Goal: Task Accomplishment & Management: Manage account settings

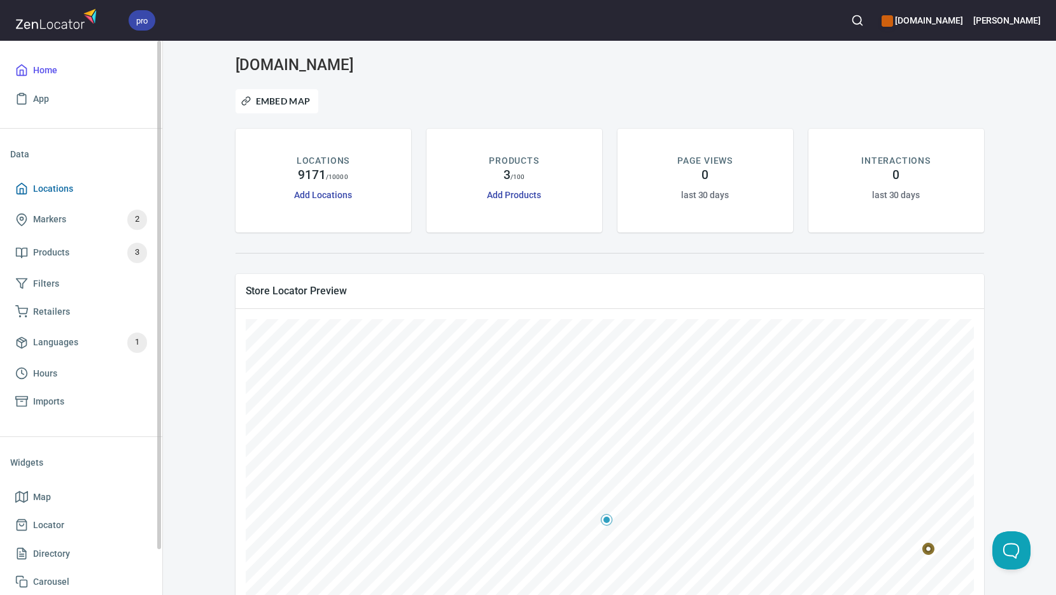
click at [67, 188] on span "Locations" at bounding box center [53, 189] width 40 height 16
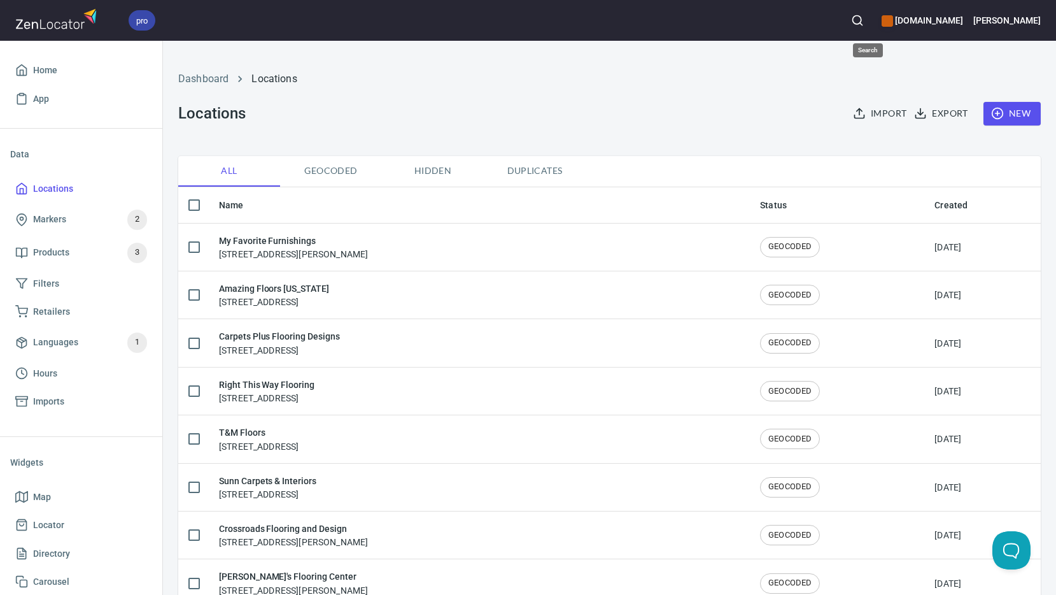
click at [862, 16] on circle "button" at bounding box center [857, 20] width 8 height 8
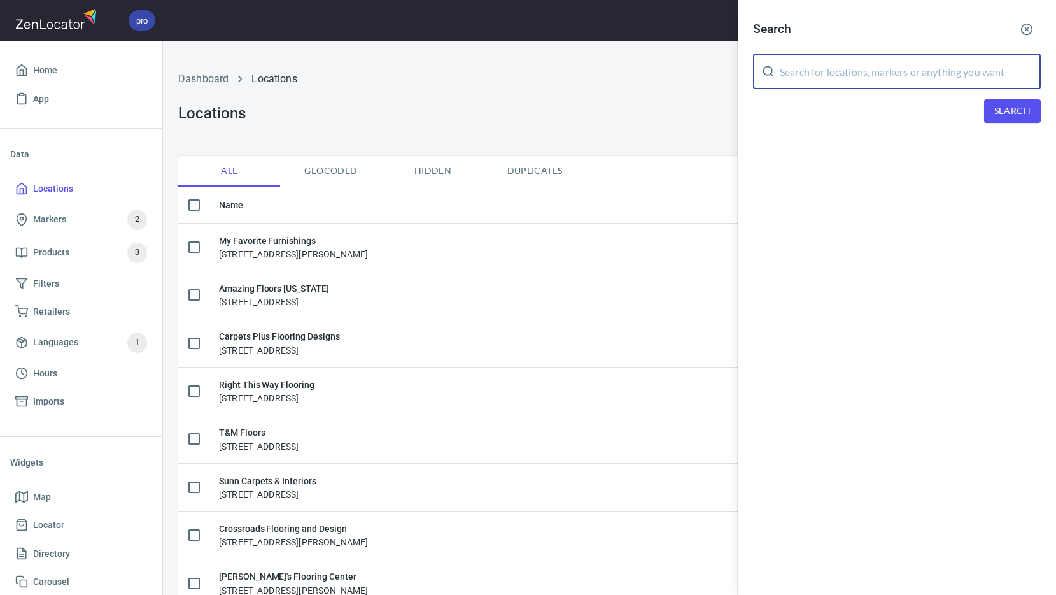
click at [866, 82] on input "text" at bounding box center [910, 71] width 261 height 36
click at [1028, 117] on span "Search" at bounding box center [1013, 111] width 36 height 16
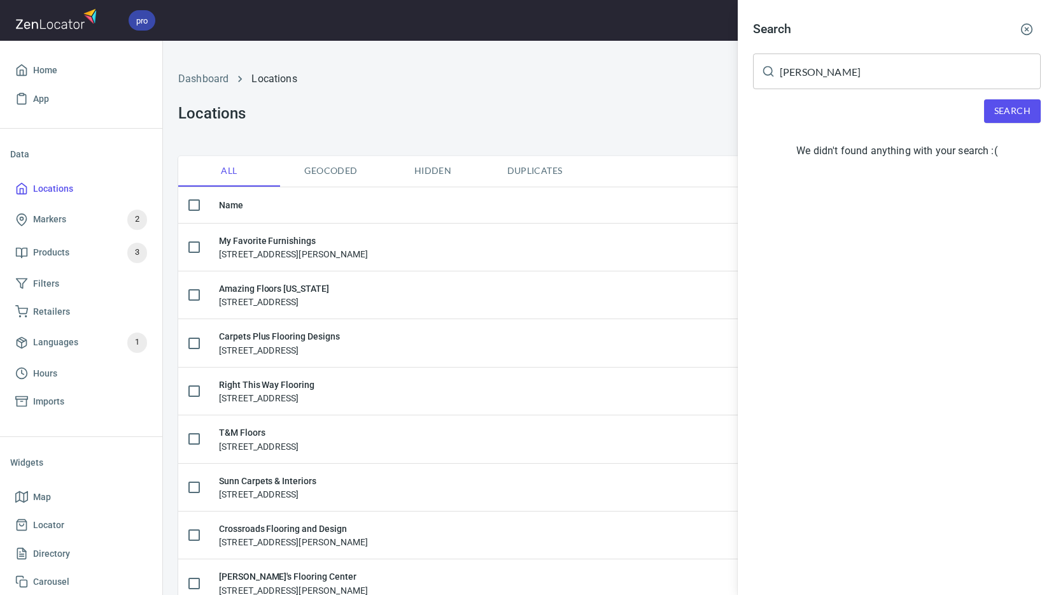
click at [869, 53] on input "[PERSON_NAME]" at bounding box center [910, 71] width 261 height 36
type input "s"
type input "61561"
click at [1007, 110] on span "Search" at bounding box center [1013, 111] width 36 height 16
click at [378, 92] on div at bounding box center [528, 297] width 1056 height 595
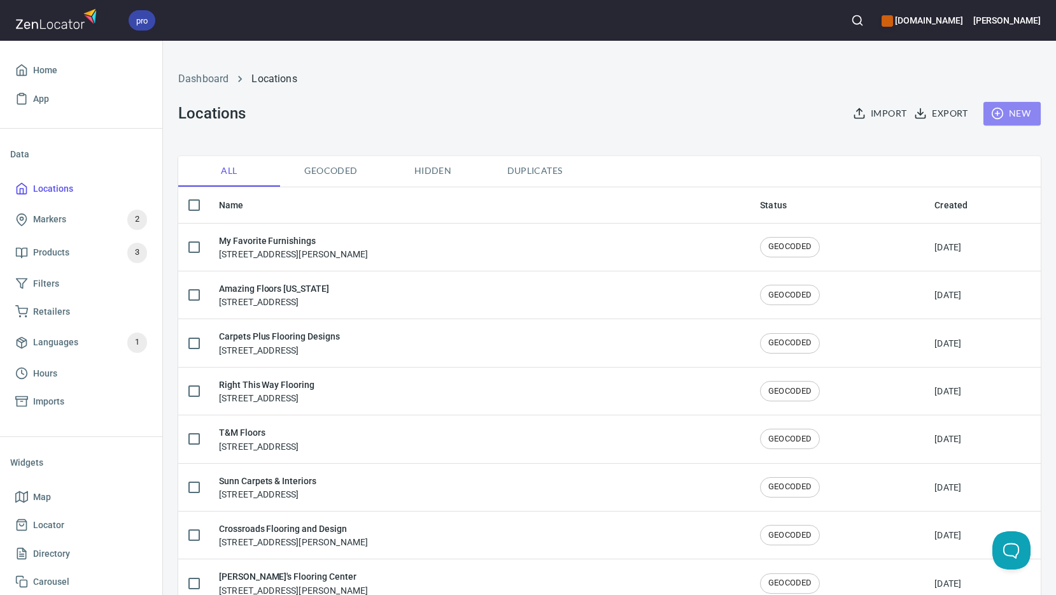
click at [1003, 117] on span "New" at bounding box center [1012, 114] width 37 height 16
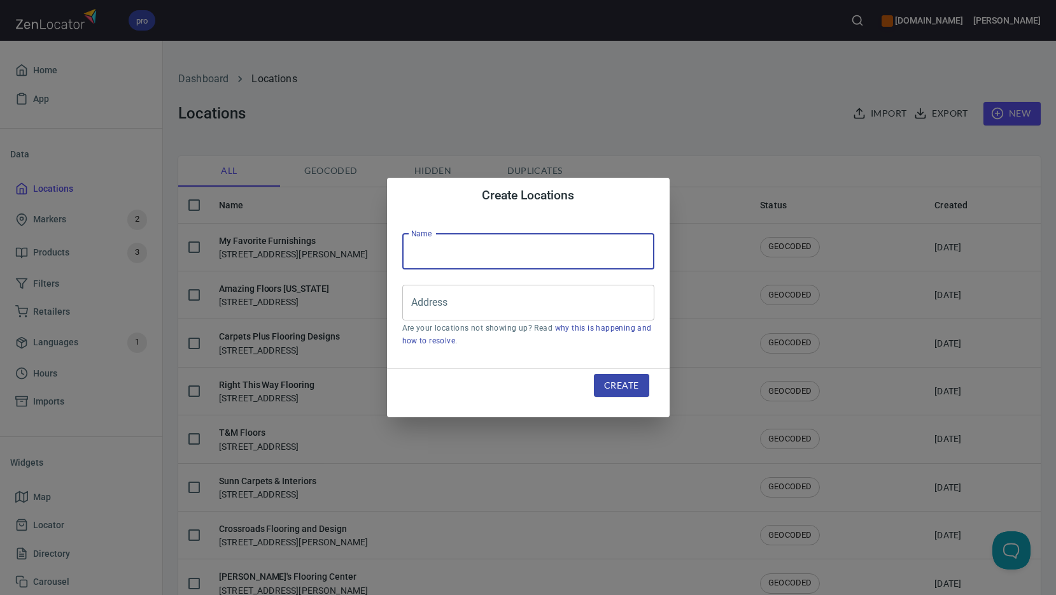
click at [527, 240] on input "text" at bounding box center [528, 252] width 252 height 36
type input "[PERSON_NAME] Furniture Inc"
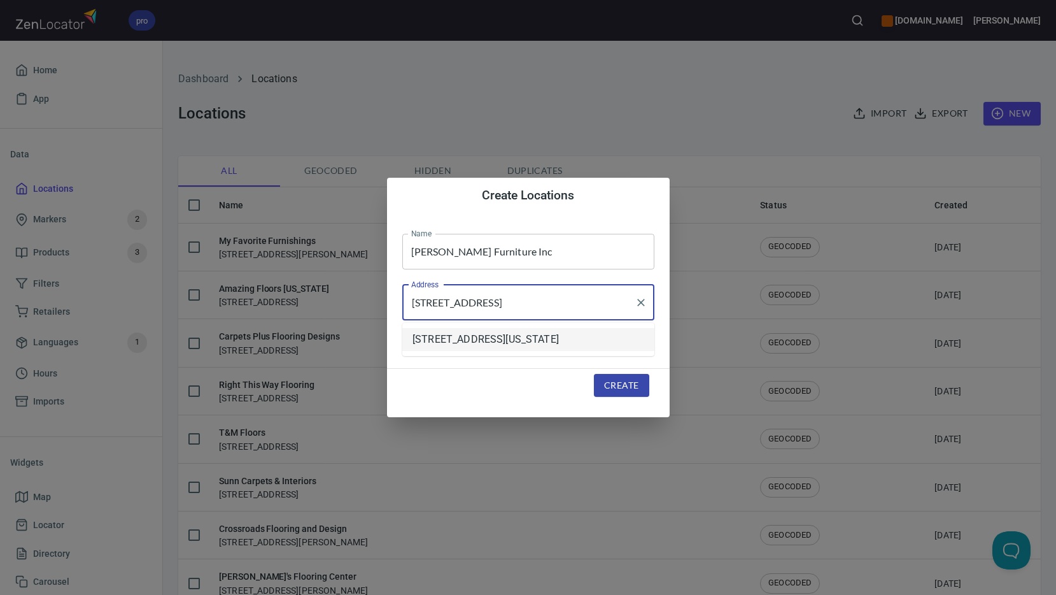
type input "[STREET_ADDRESS]"
click at [625, 378] on span "Create" at bounding box center [621, 386] width 34 height 16
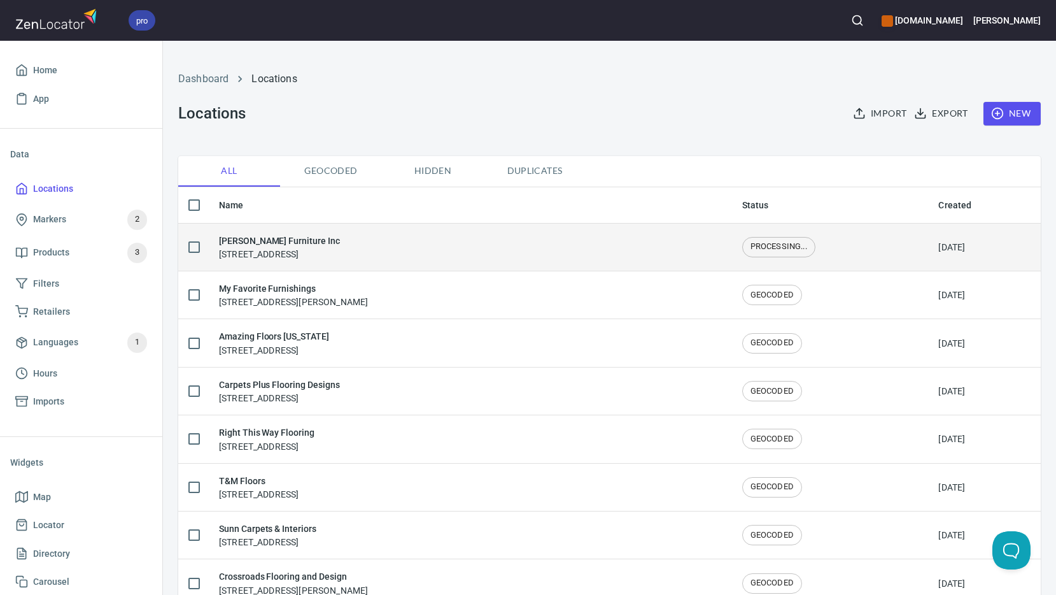
click at [270, 243] on h6 "[PERSON_NAME] Furniture Inc" at bounding box center [279, 241] width 121 height 14
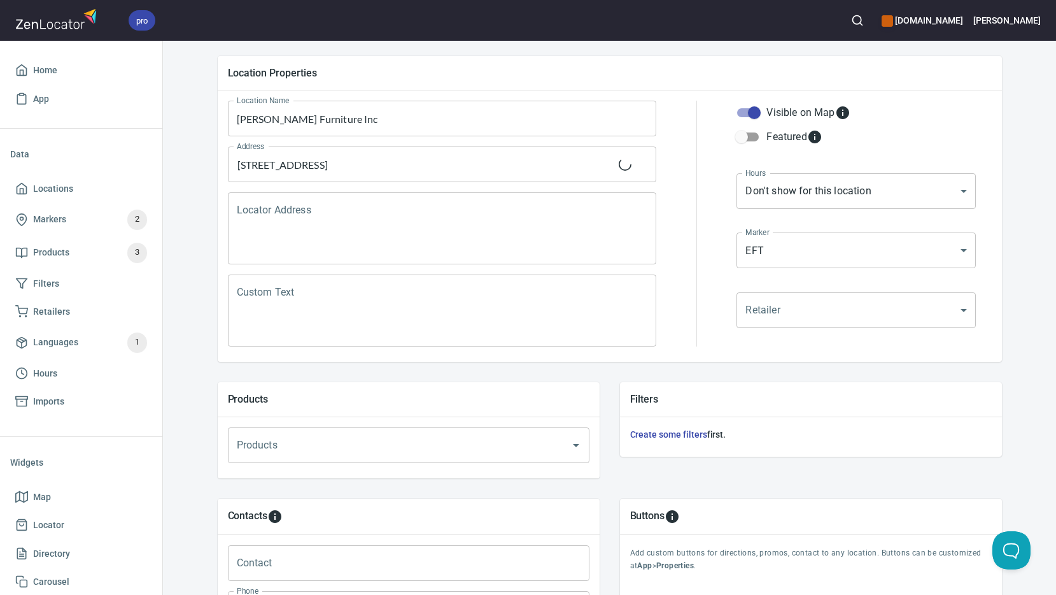
scroll to position [255, 0]
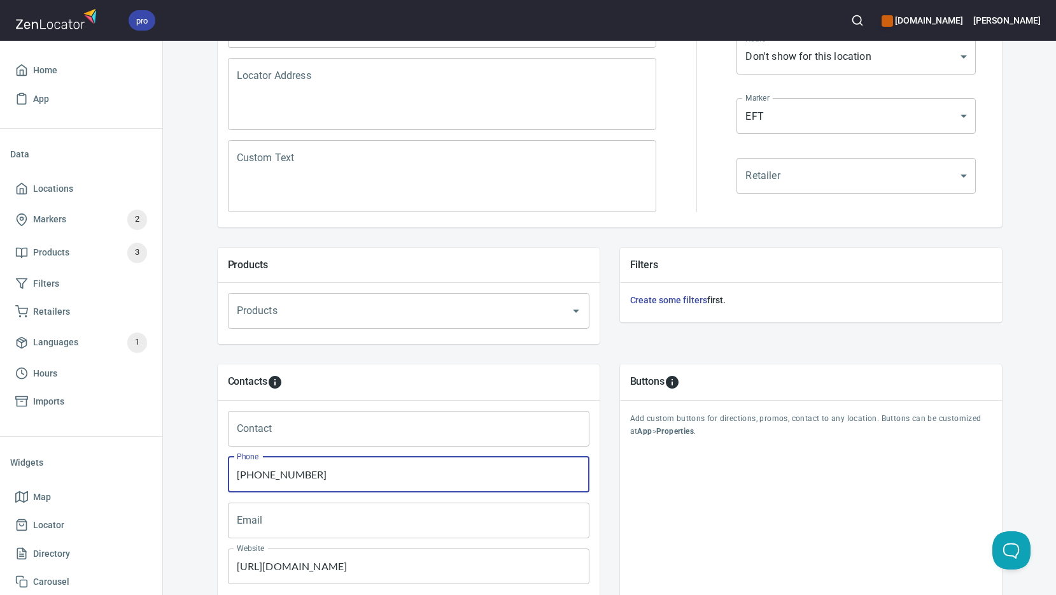
drag, startPoint x: 316, startPoint y: 474, endPoint x: 183, endPoint y: 458, distance: 134.7
click at [185, 460] on div "Locations Location Details Location Details Properties Geocode Analytics Locati…" at bounding box center [609, 257] width 893 height 916
type input "[PHONE_NUMBER]"
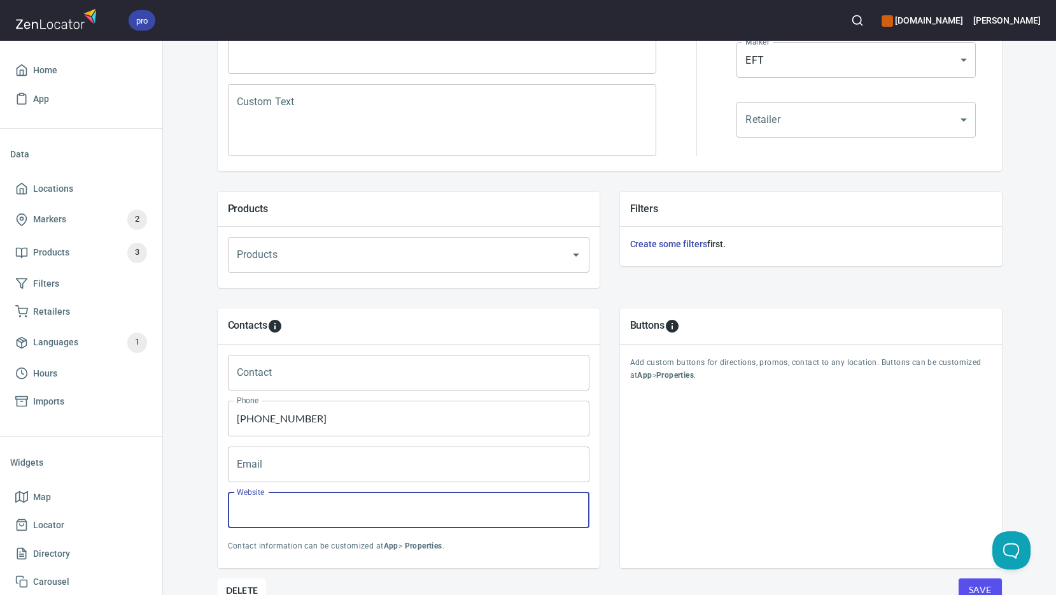
scroll to position [374, 0]
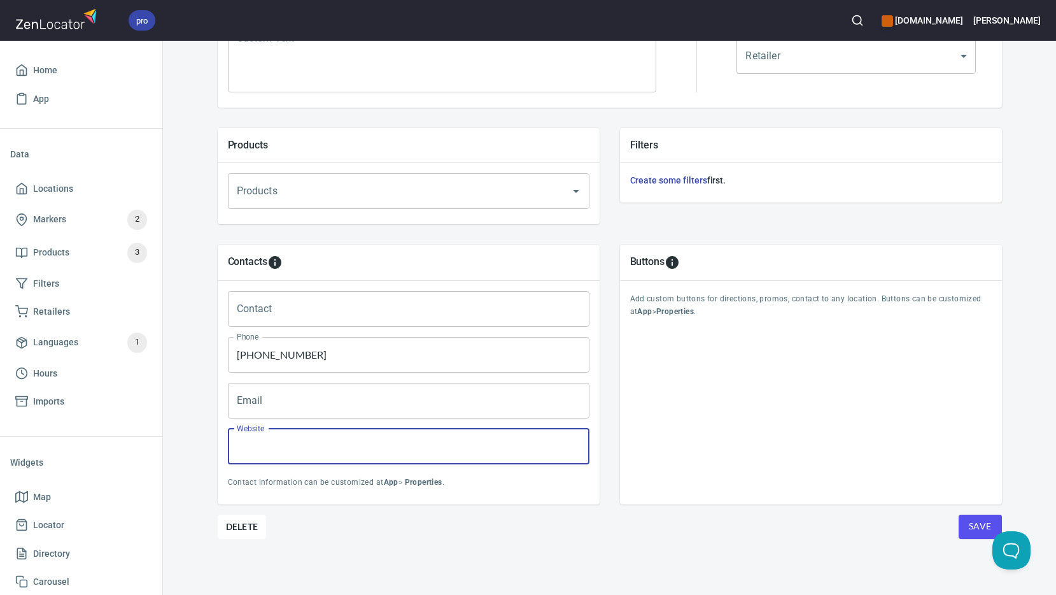
click at [984, 527] on span "Save" at bounding box center [980, 526] width 23 height 16
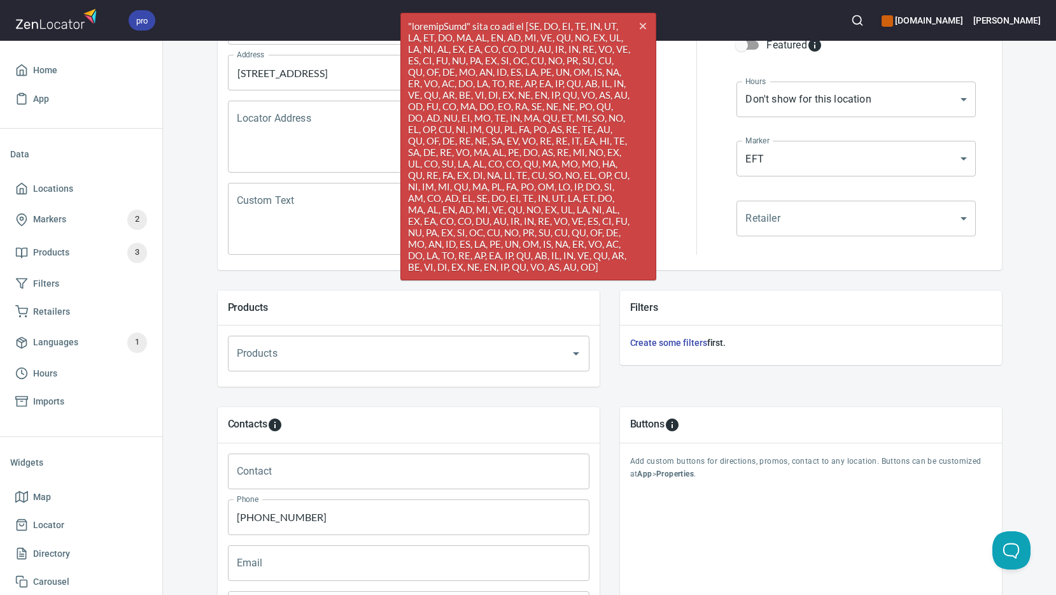
scroll to position [120, 0]
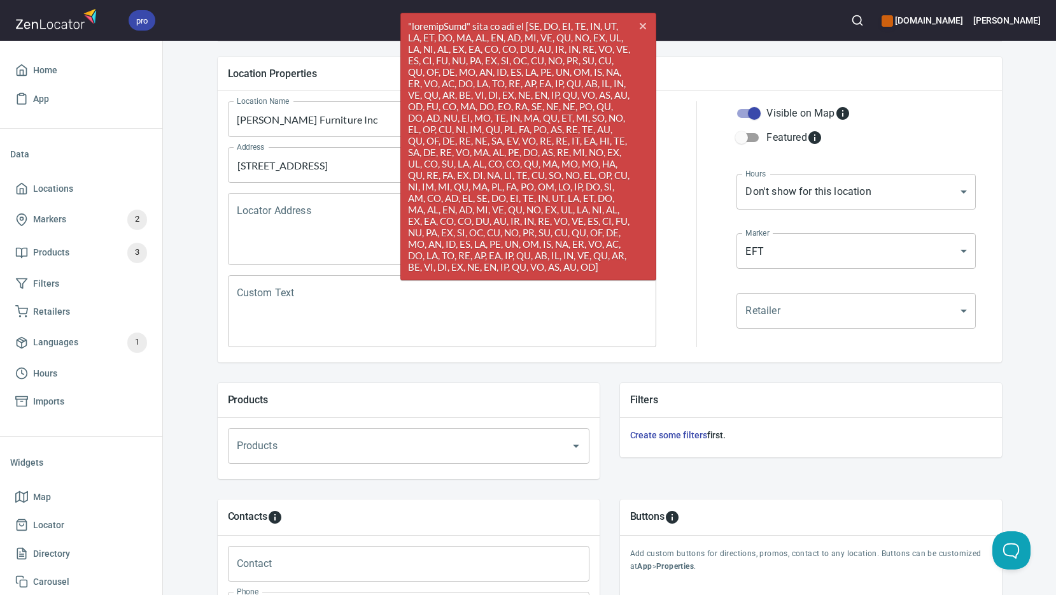
click at [276, 195] on div "Locator Address" at bounding box center [442, 229] width 429 height 72
click at [366, 166] on input "[STREET_ADDRESS]" at bounding box center [433, 165] width 399 height 24
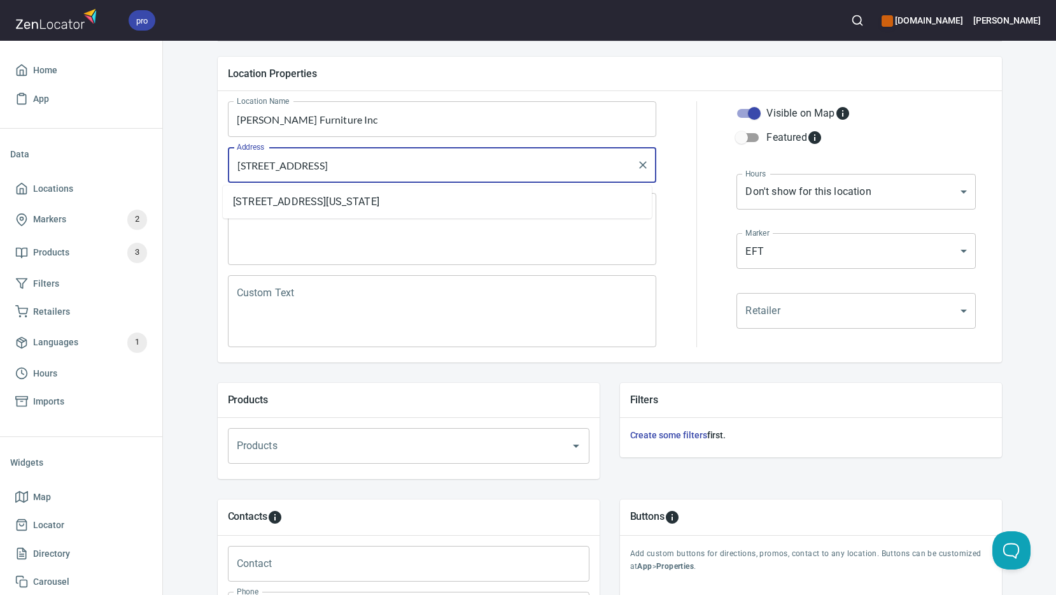
drag, startPoint x: 384, startPoint y: 161, endPoint x: 230, endPoint y: 159, distance: 154.1
click at [234, 159] on input "[STREET_ADDRESS]" at bounding box center [433, 165] width 399 height 24
click at [271, 237] on textarea "Locator Address" at bounding box center [442, 229] width 411 height 48
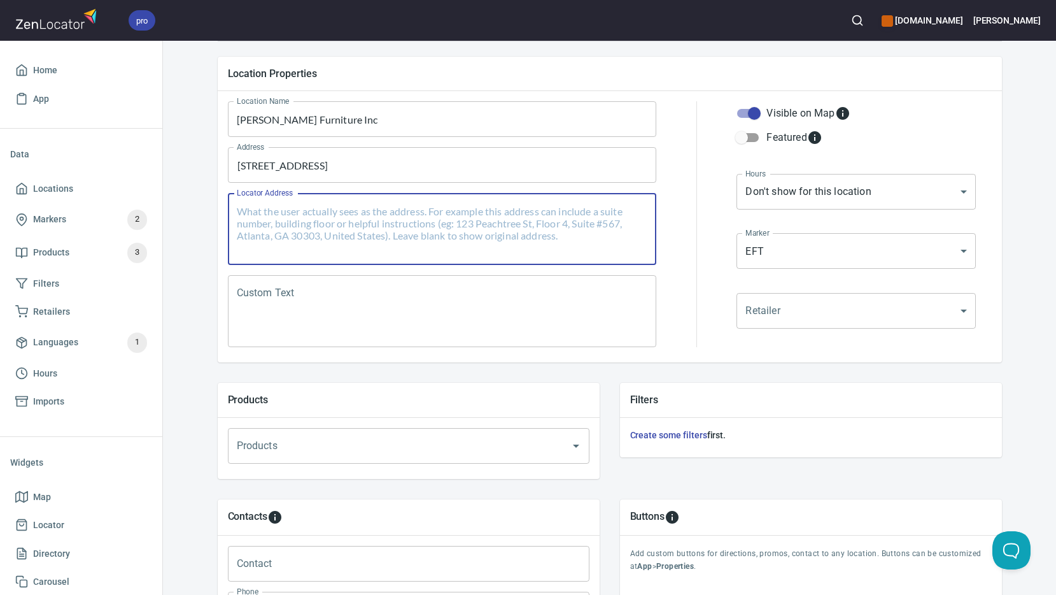
paste textarea "[STREET_ADDRESS]"
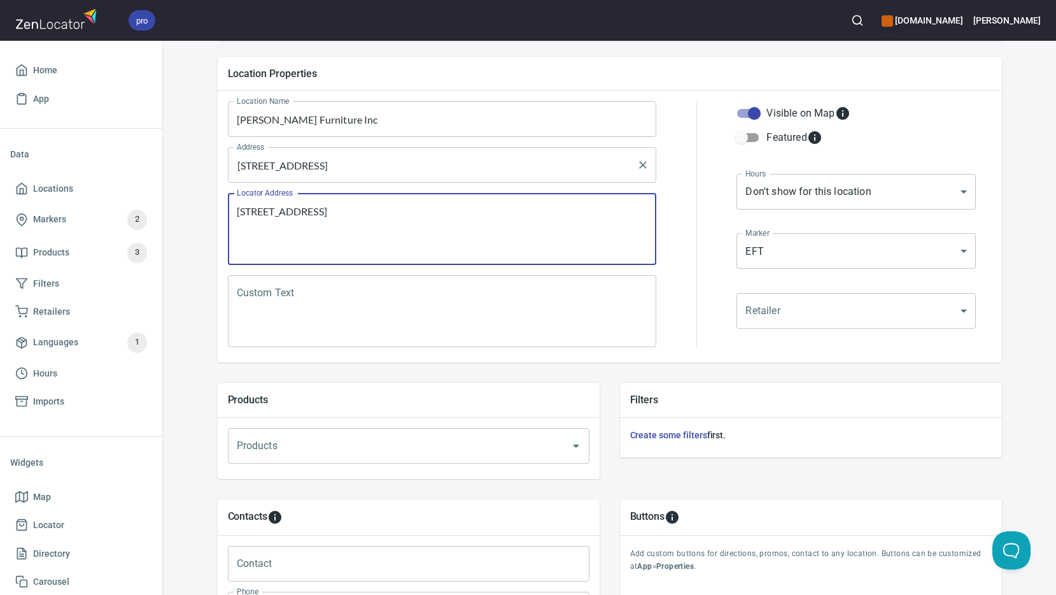
type textarea "[STREET_ADDRESS]"
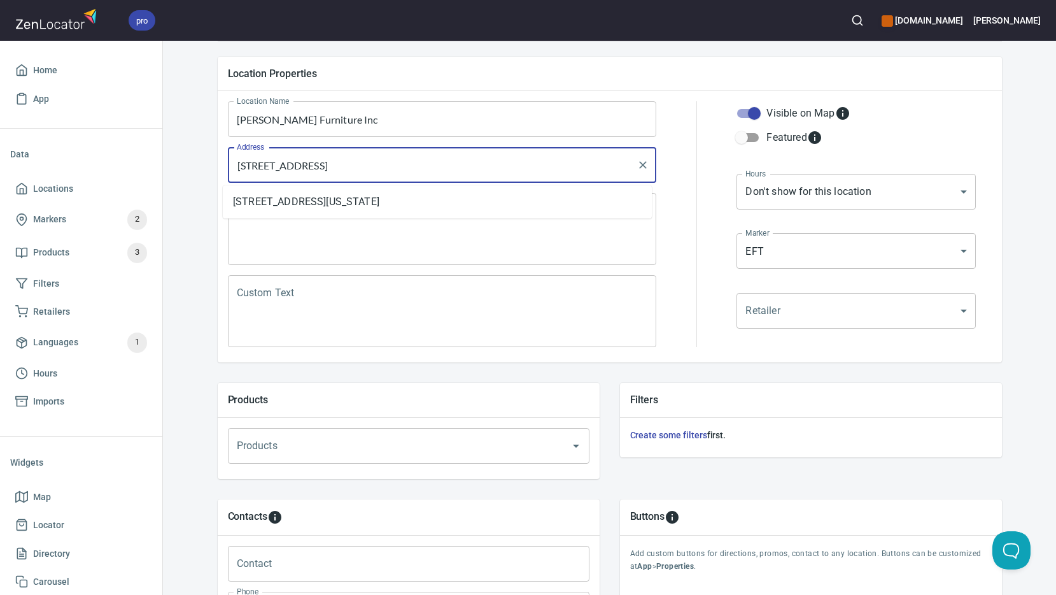
drag, startPoint x: 390, startPoint y: 171, endPoint x: 433, endPoint y: 217, distance: 63.1
click at [390, 171] on input "[STREET_ADDRESS]" at bounding box center [433, 165] width 399 height 24
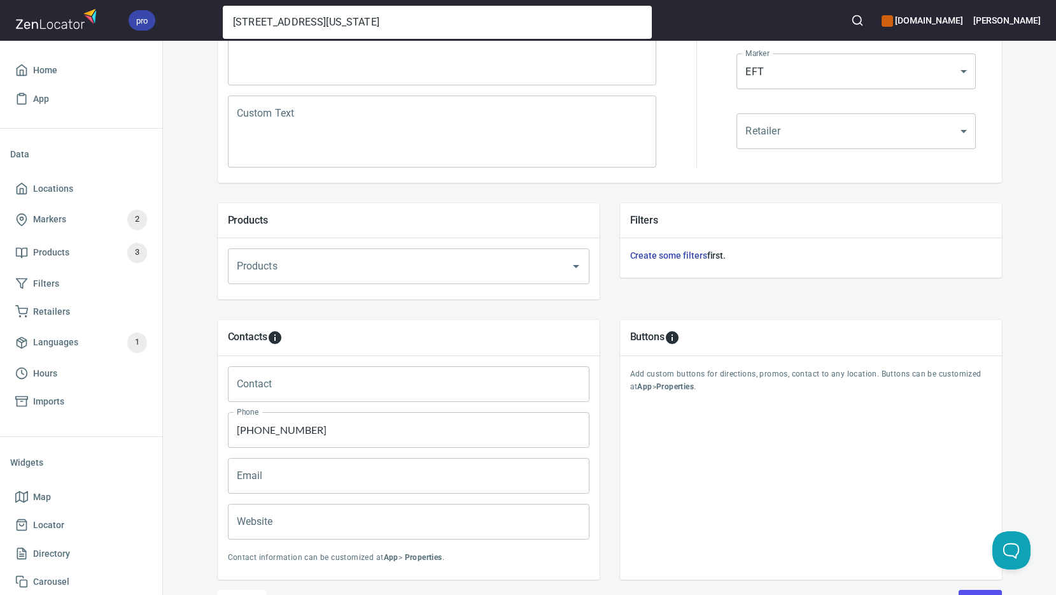
scroll to position [374, 0]
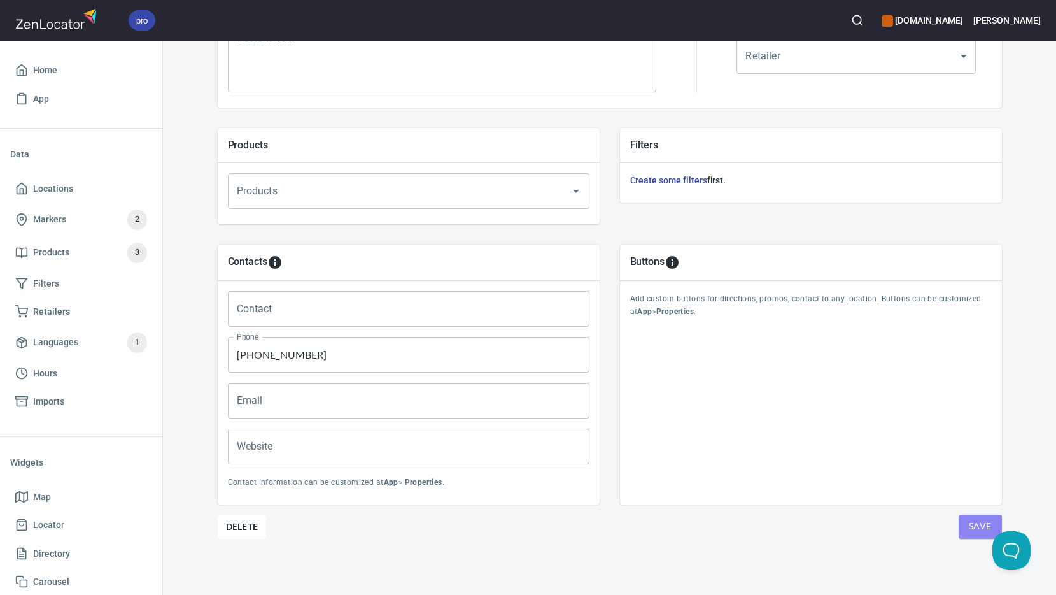
click at [969, 522] on span "Save" at bounding box center [980, 526] width 23 height 16
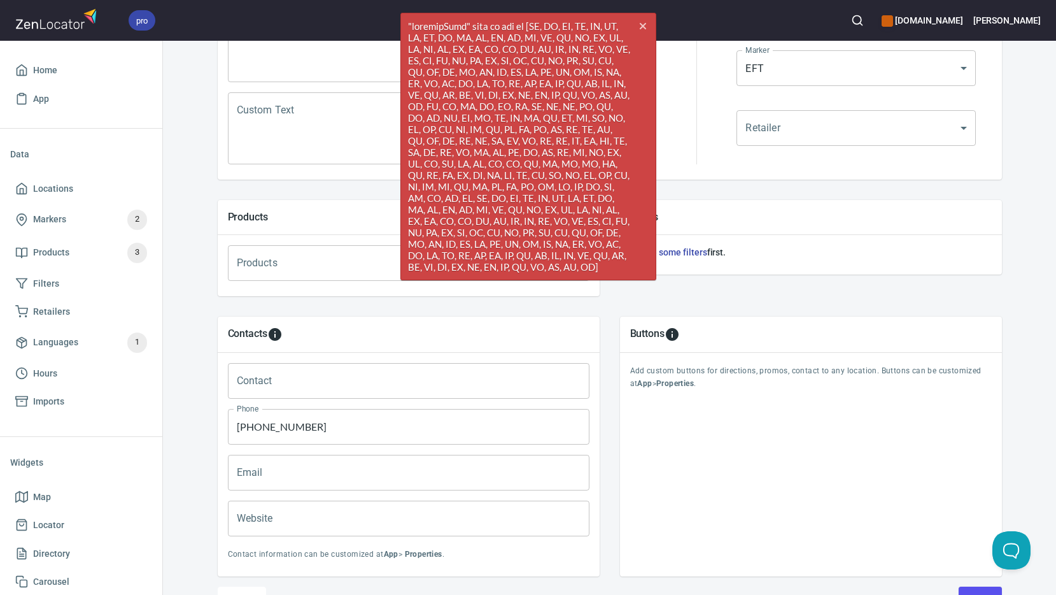
scroll to position [183, 0]
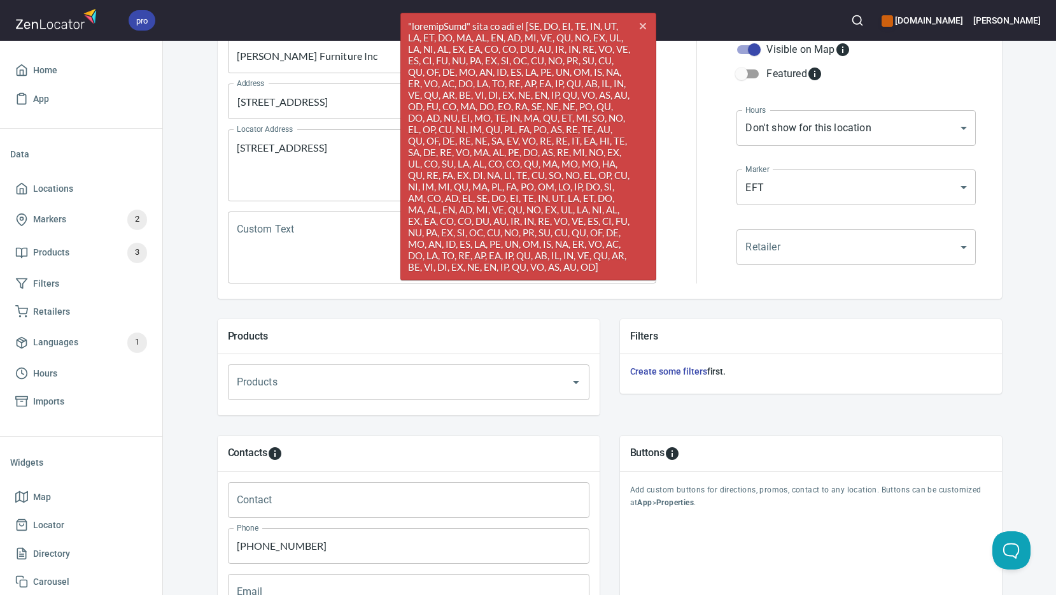
click at [318, 277] on div "Custom Text" at bounding box center [442, 247] width 429 height 72
click at [644, 22] on button "cross" at bounding box center [643, 26] width 19 height 19
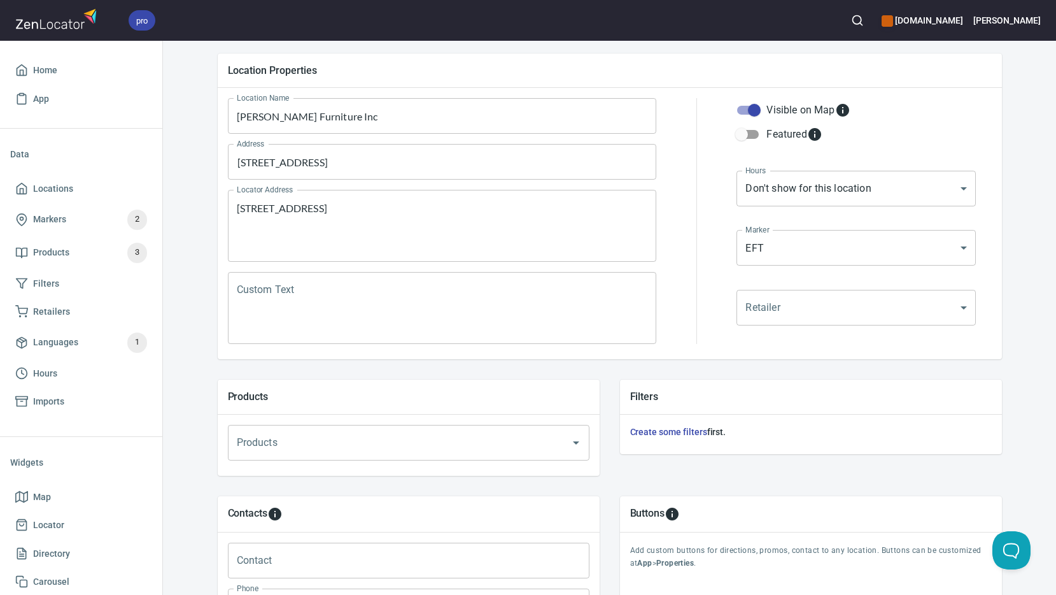
scroll to position [0, 0]
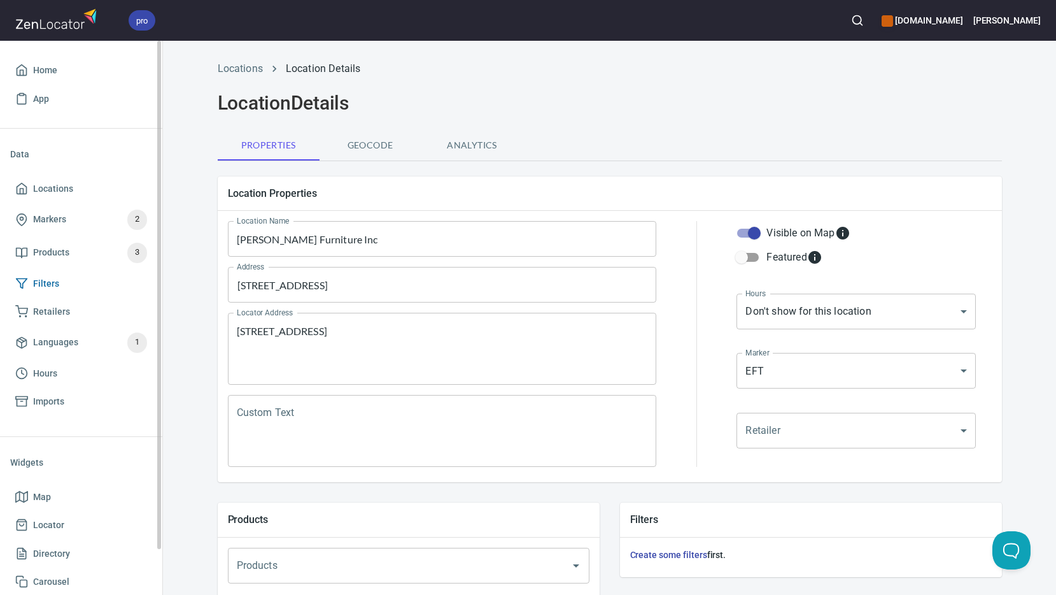
drag, startPoint x: 231, startPoint y: 316, endPoint x: 135, endPoint y: 285, distance: 100.3
click at [136, 286] on div "pro [DOMAIN_NAME] [PERSON_NAME] Home App Data Locations Markers 2 Products 3 Fi…" at bounding box center [528, 297] width 1056 height 595
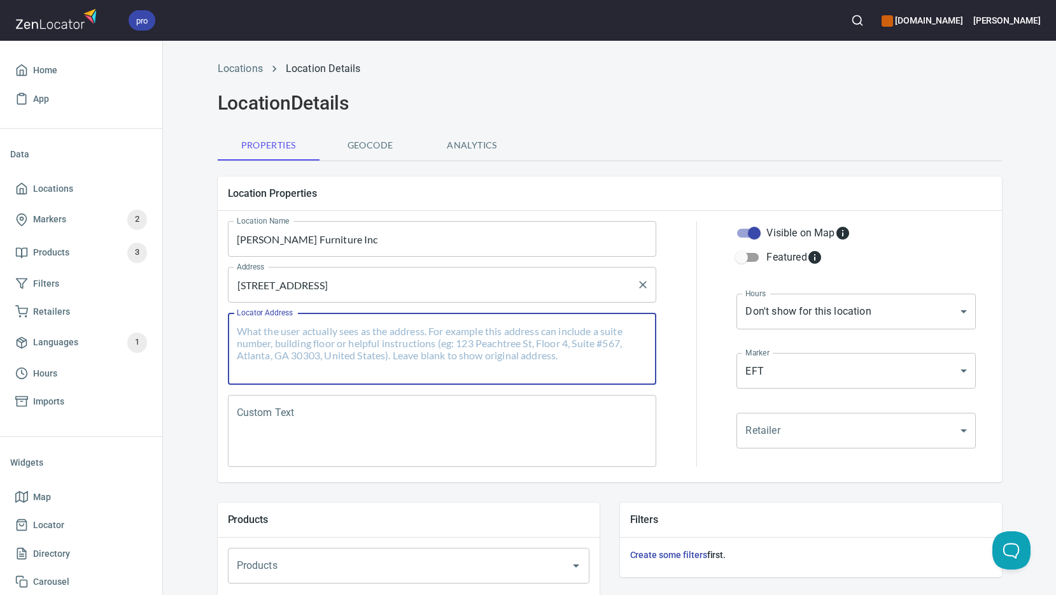
click at [385, 271] on div "[STREET_ADDRESS] Address" at bounding box center [442, 285] width 429 height 36
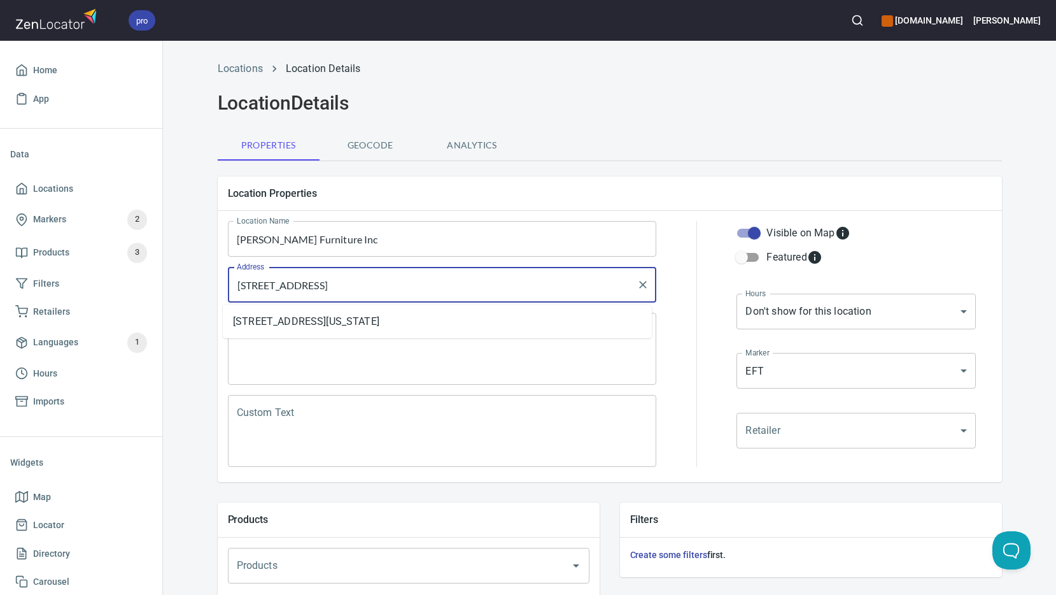
click at [410, 283] on input "[STREET_ADDRESS]" at bounding box center [433, 285] width 399 height 24
click at [399, 317] on li "[STREET_ADDRESS][US_STATE]" at bounding box center [437, 321] width 429 height 23
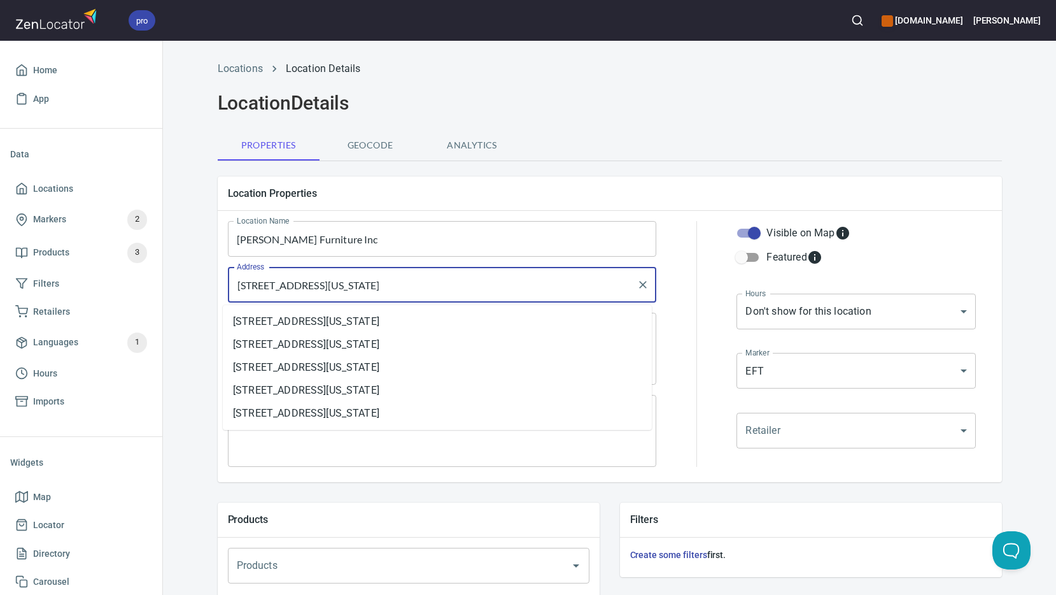
drag, startPoint x: 506, startPoint y: 288, endPoint x: 450, endPoint y: 281, distance: 55.8
click at [450, 281] on input "[STREET_ADDRESS][US_STATE]" at bounding box center [433, 285] width 399 height 24
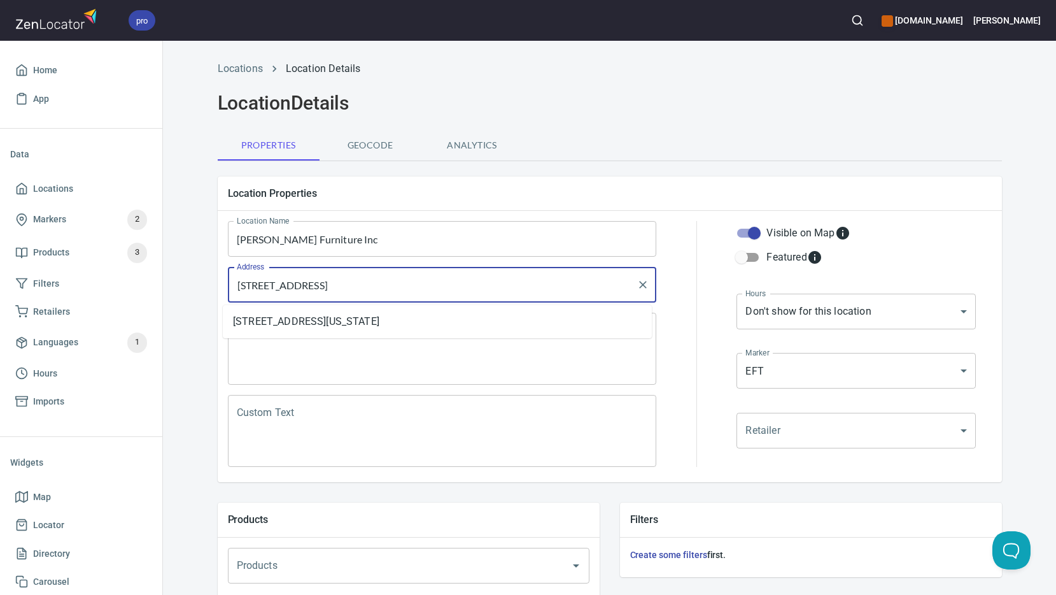
type input "[STREET_ADDRESS]"
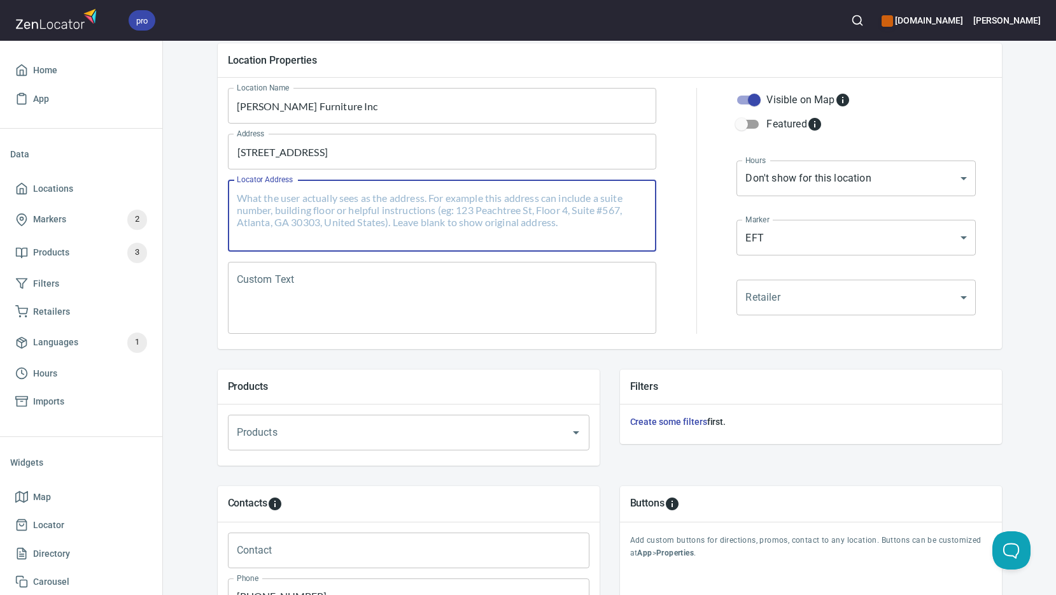
scroll to position [318, 0]
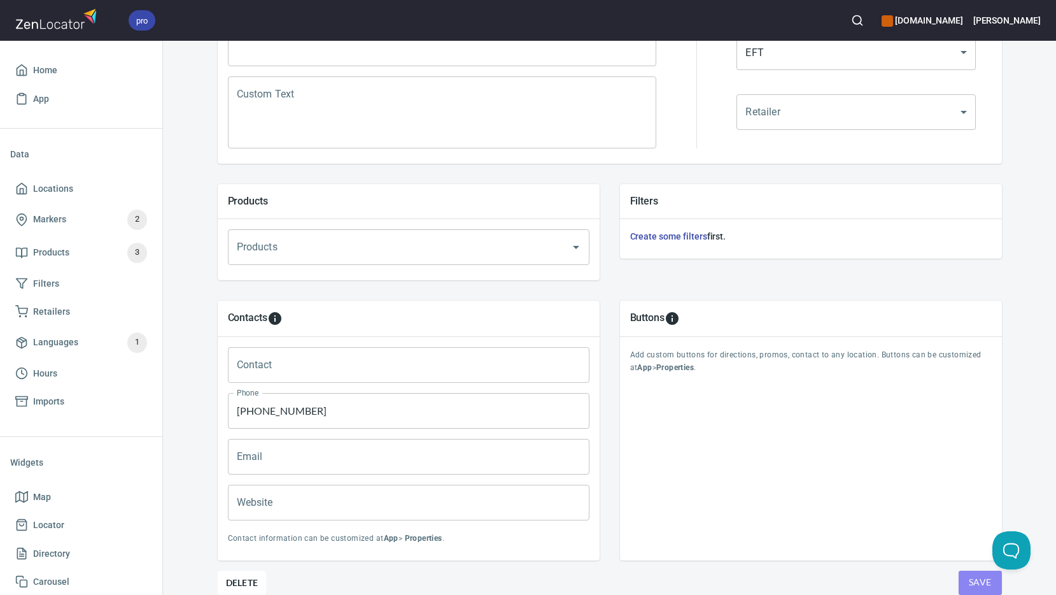
click at [979, 583] on span "Save" at bounding box center [980, 582] width 23 height 16
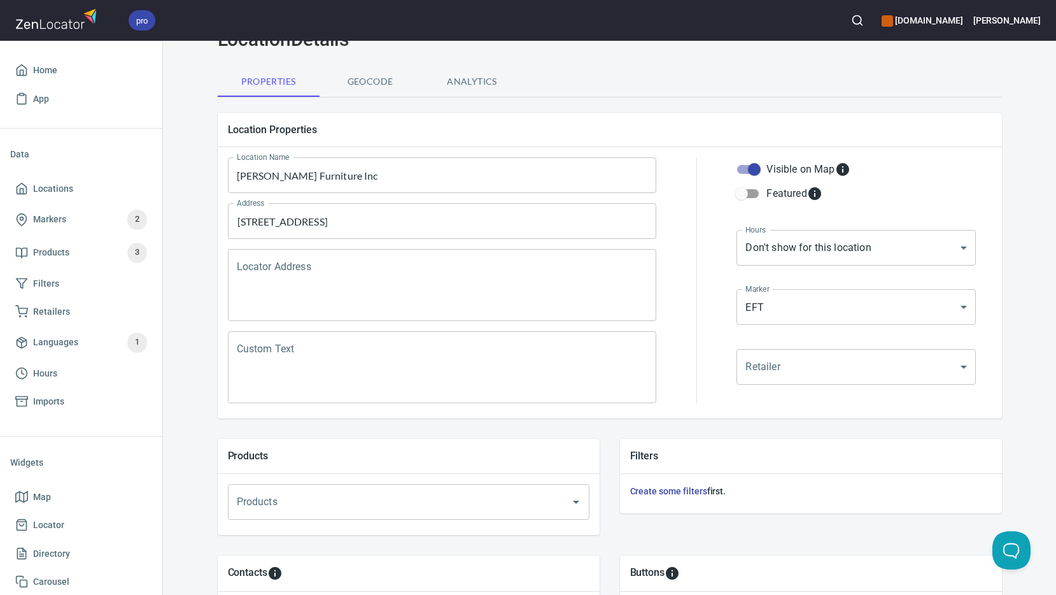
scroll to position [0, 0]
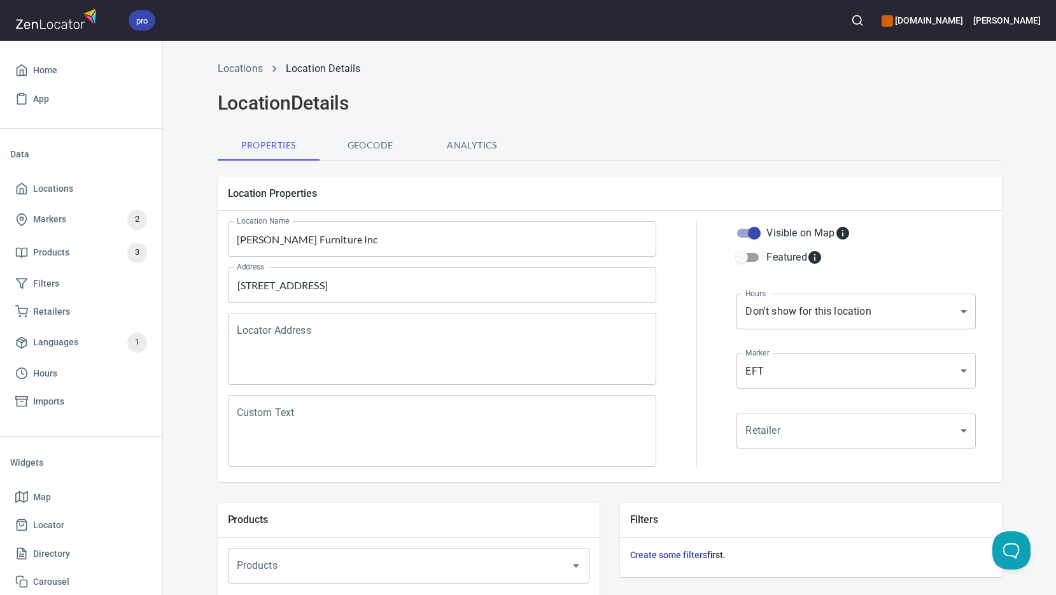
drag, startPoint x: 310, startPoint y: 239, endPoint x: 322, endPoint y: 250, distance: 16.2
click at [310, 239] on input "[PERSON_NAME] Furniture Inc" at bounding box center [442, 239] width 429 height 36
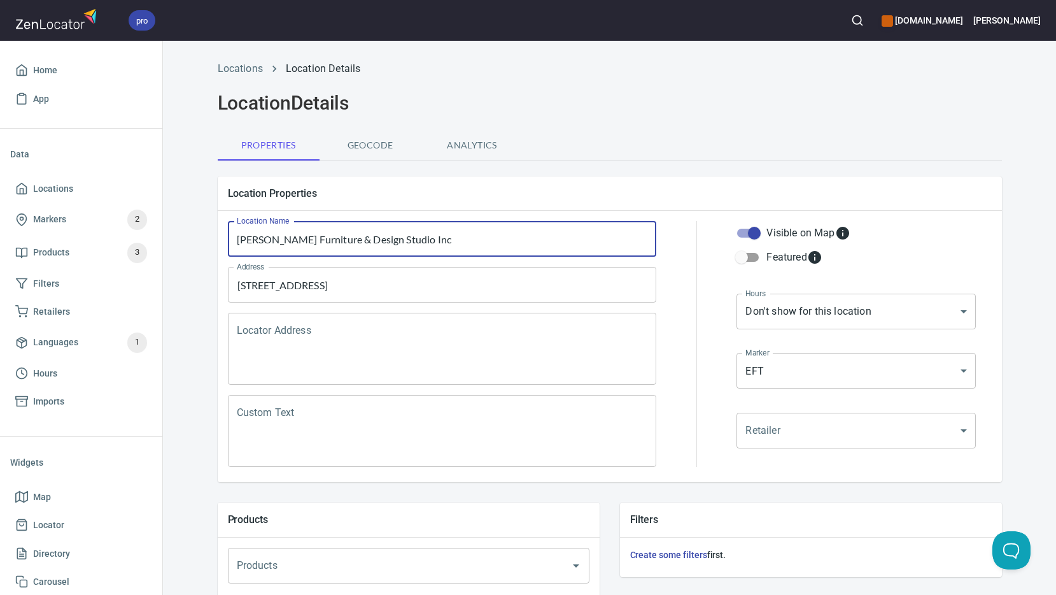
type input "[PERSON_NAME] Furniture & Design Studio Inc"
drag, startPoint x: 713, startPoint y: 111, endPoint x: 750, endPoint y: 145, distance: 50.5
click at [716, 109] on h2 "Location Details" at bounding box center [610, 103] width 785 height 23
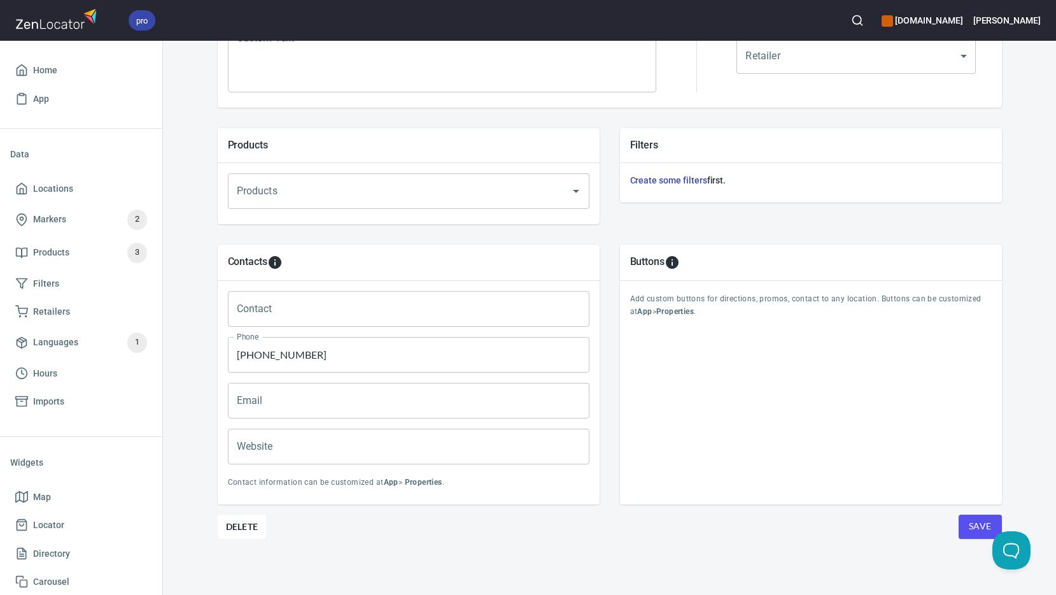
click at [978, 523] on span "Save" at bounding box center [980, 526] width 23 height 16
click at [272, 444] on input "Website" at bounding box center [409, 447] width 362 height 36
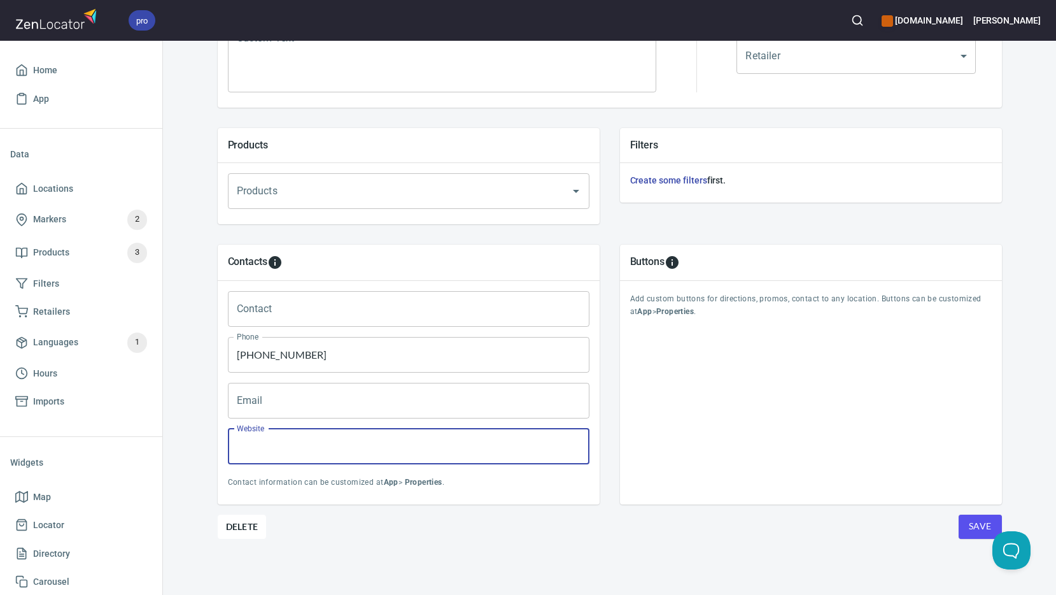
paste input "[URL][DOMAIN_NAME]"
type input "[URL][DOMAIN_NAME]"
click at [962, 527] on button "Save" at bounding box center [980, 527] width 43 height 24
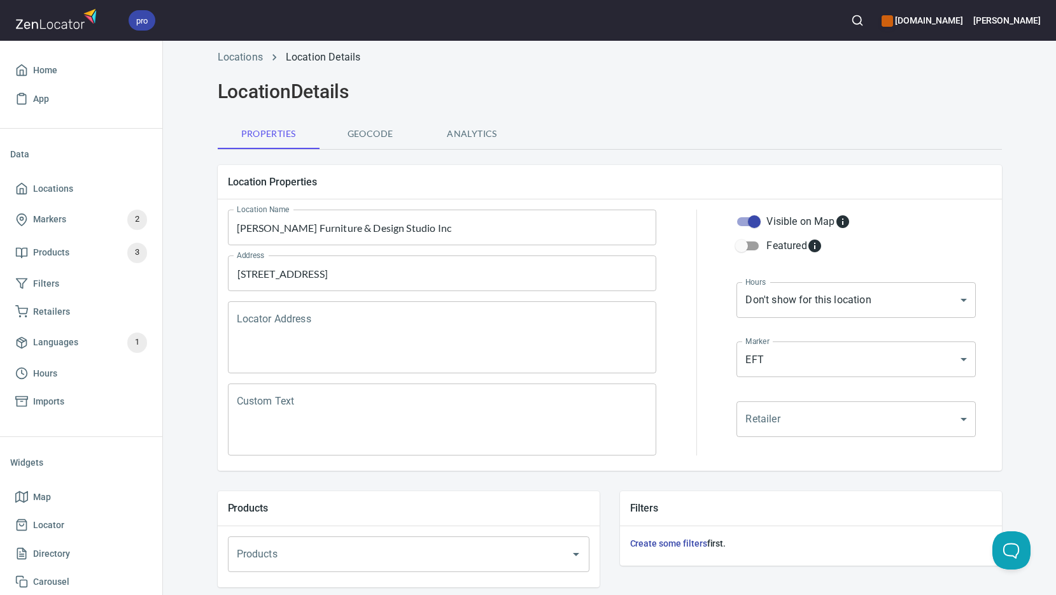
scroll to position [0, 0]
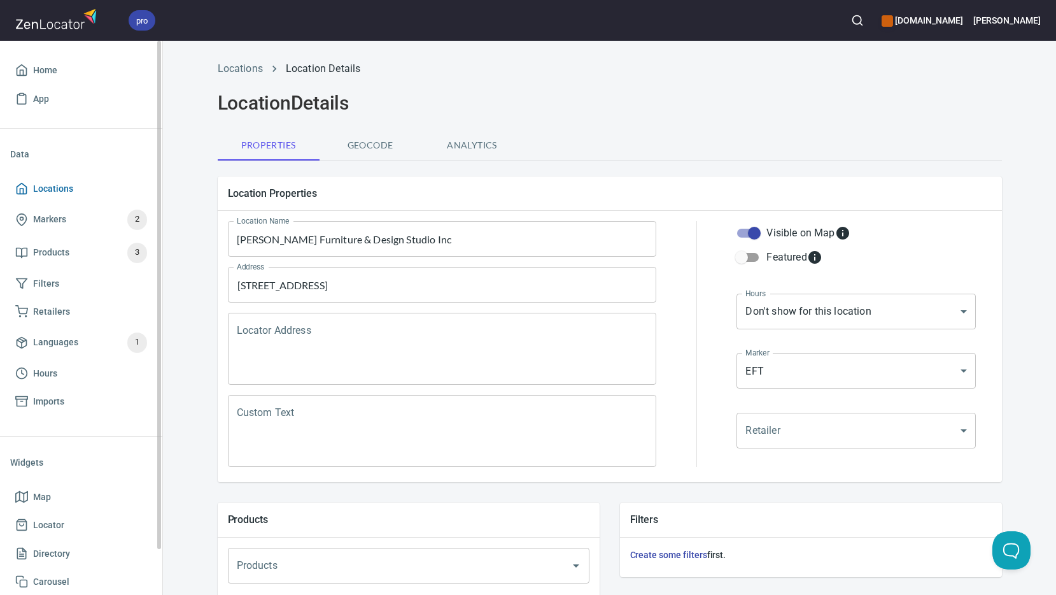
click at [59, 185] on span "Locations" at bounding box center [53, 189] width 40 height 16
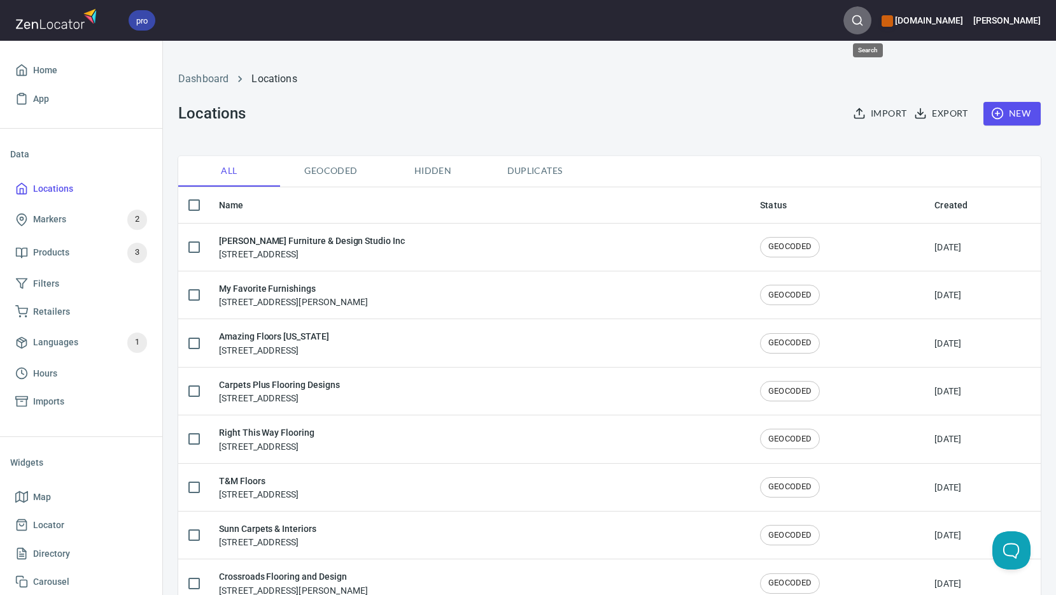
click at [862, 18] on circle "button" at bounding box center [857, 20] width 8 height 8
